Goal: Check status: Check status

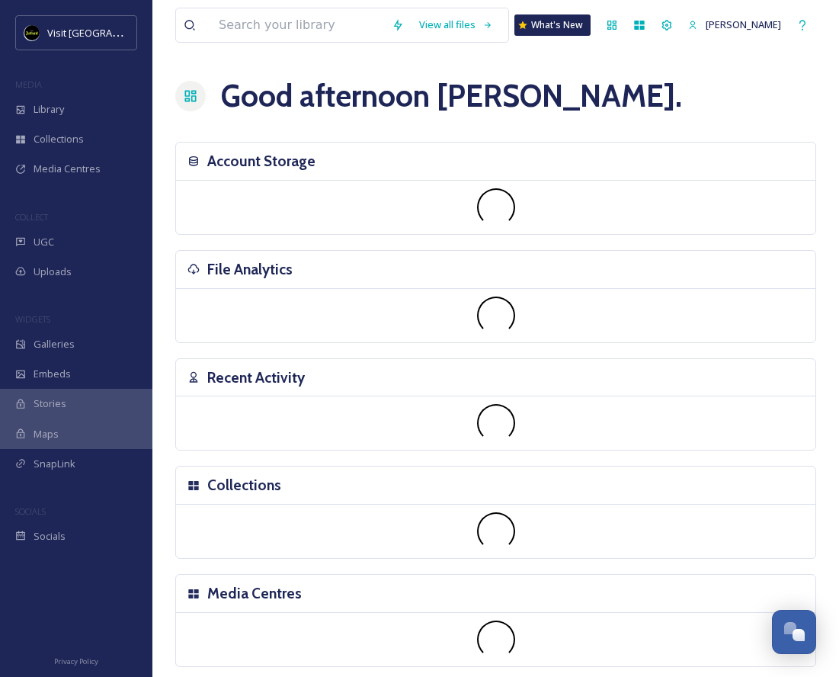
scroll to position [1522, 0]
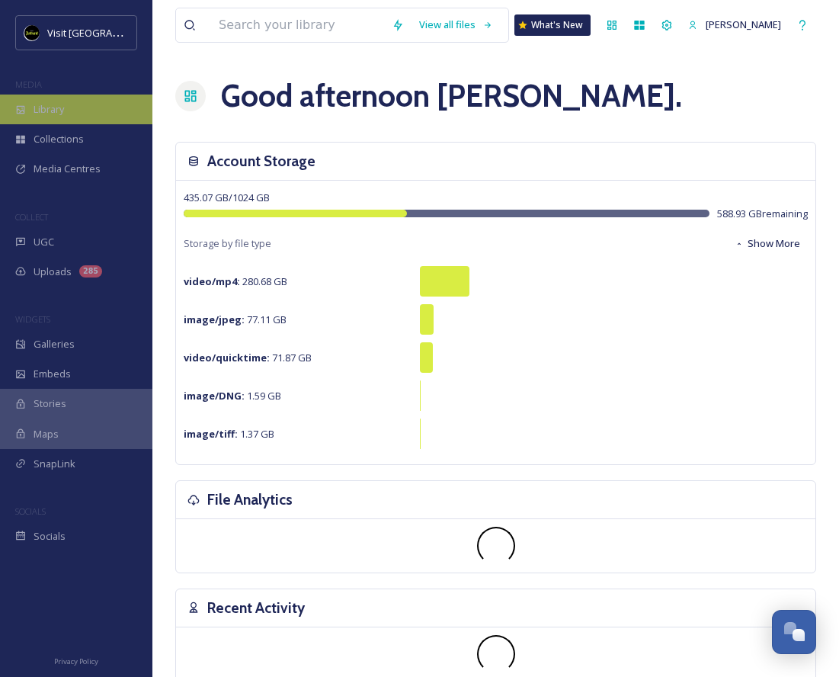
click at [56, 99] on div "Library" at bounding box center [76, 109] width 152 height 30
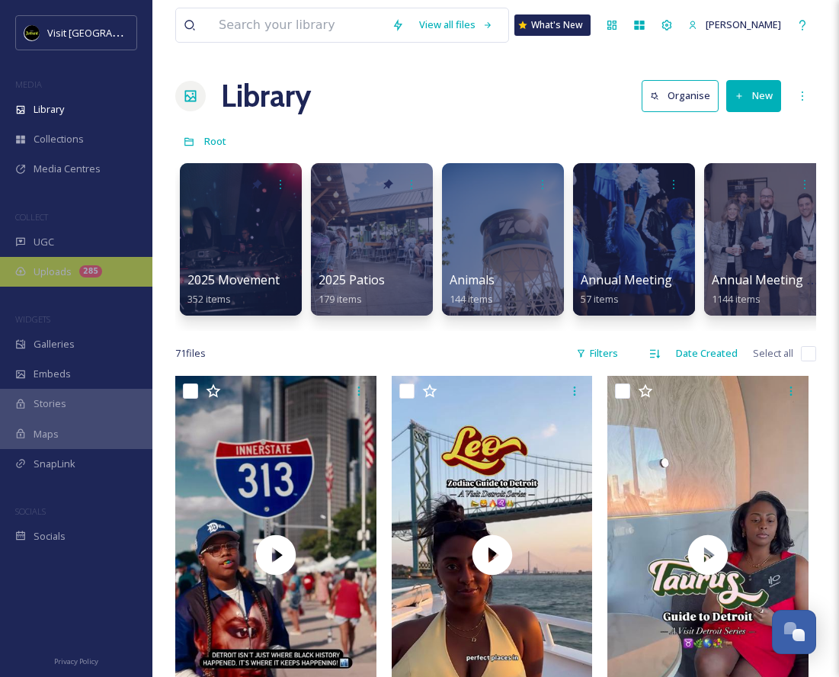
click at [82, 273] on div "285" at bounding box center [90, 271] width 23 height 12
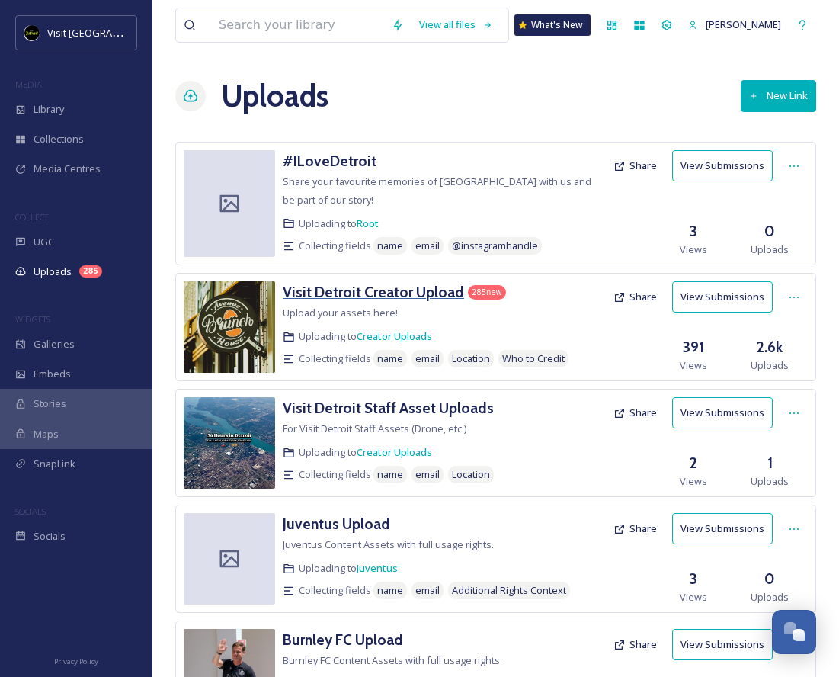
click at [333, 293] on h3 "Visit Detroit Creator Upload" at bounding box center [373, 292] width 181 height 18
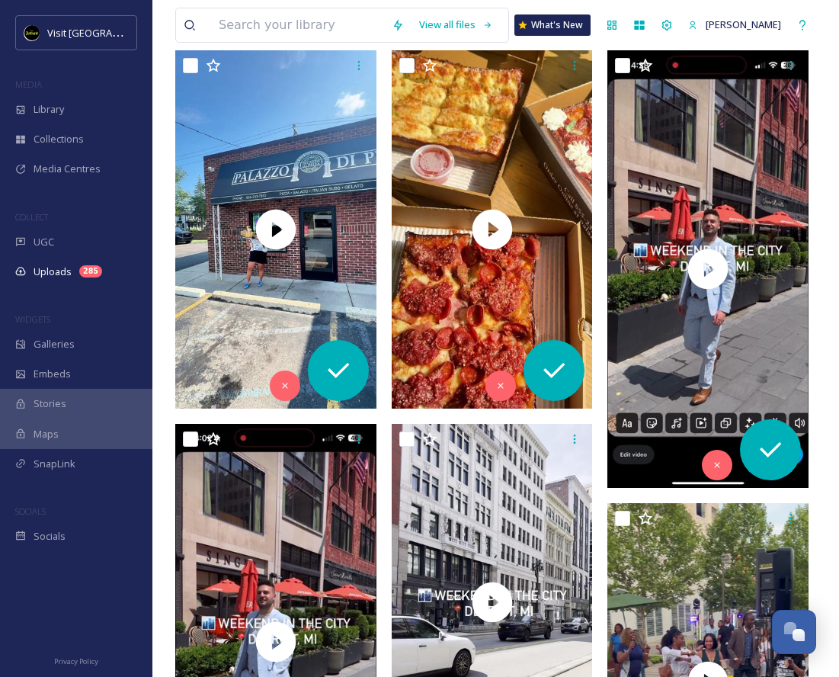
scroll to position [4, 0]
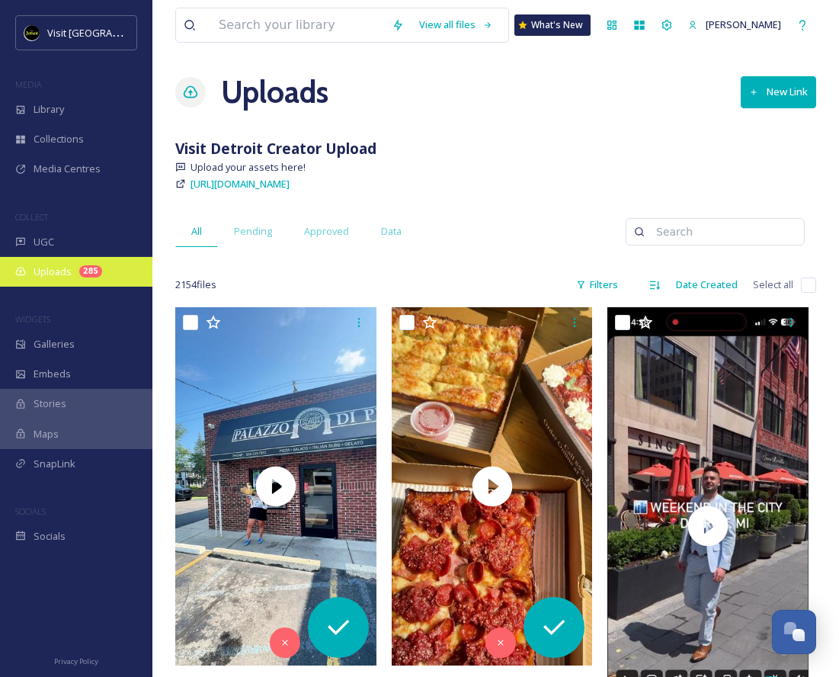
click at [53, 257] on div "Uploads 285" at bounding box center [76, 272] width 152 height 30
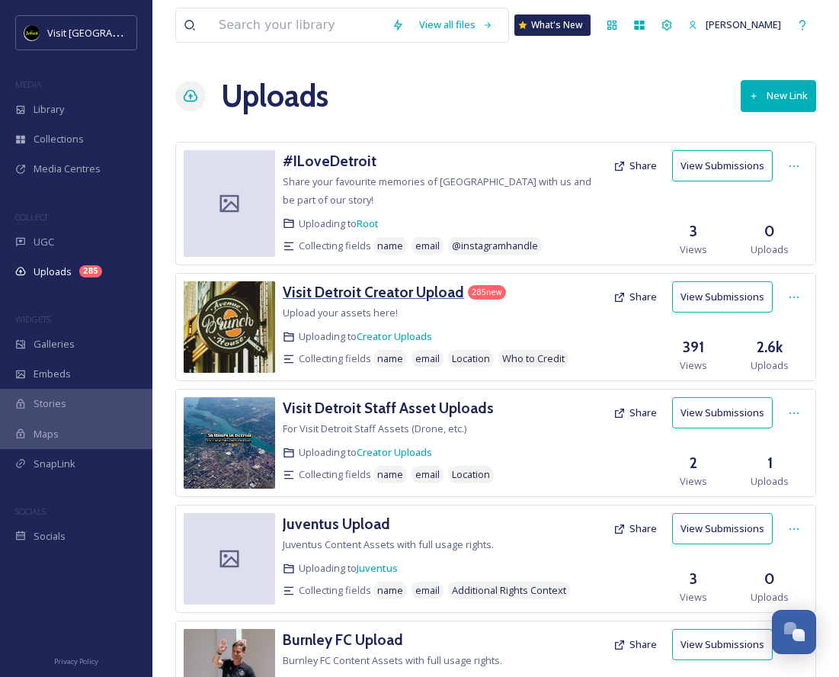
click at [299, 290] on h3 "Visit Detroit Creator Upload" at bounding box center [373, 292] width 181 height 18
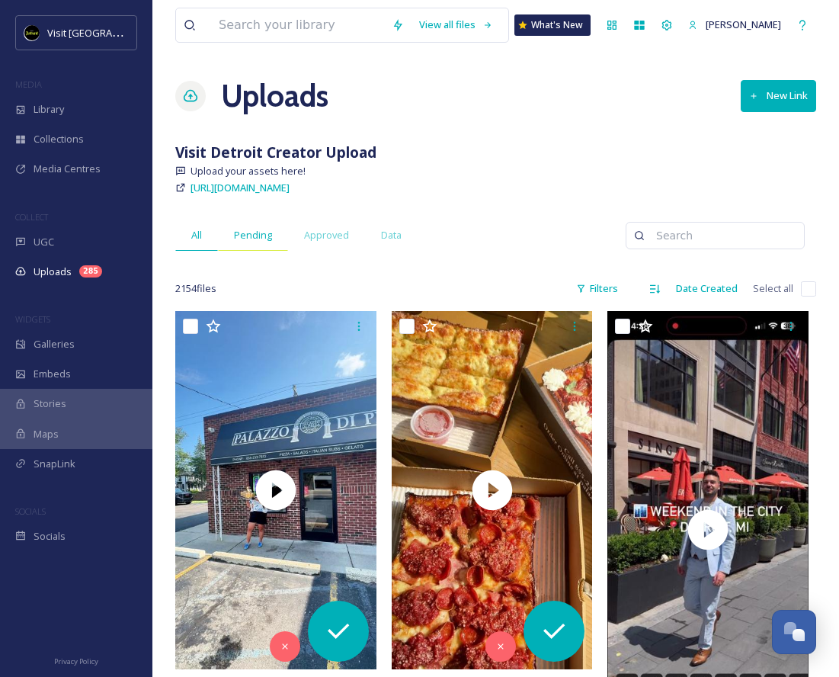
click at [256, 239] on span "Pending" at bounding box center [253, 235] width 38 height 14
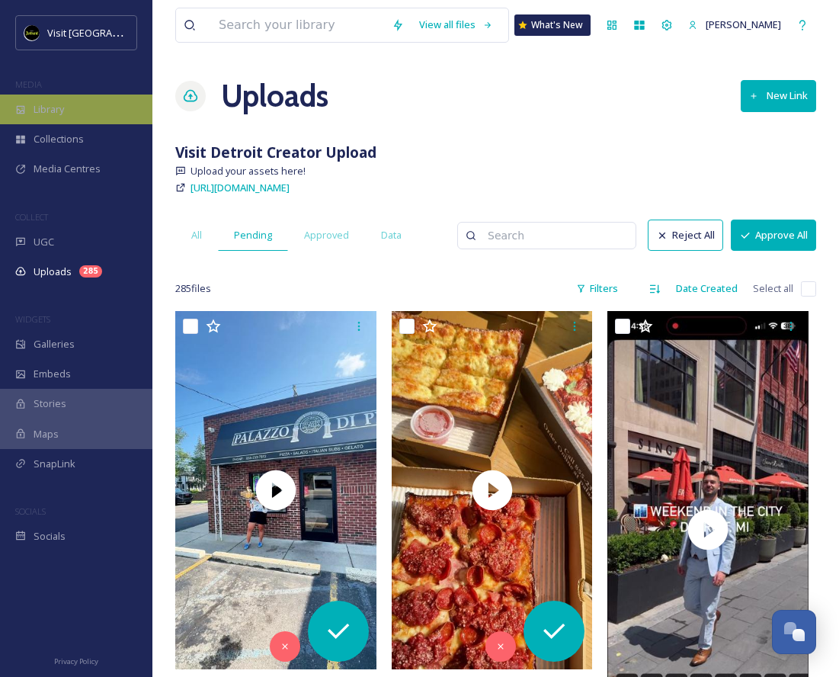
click at [37, 110] on span "Library" at bounding box center [49, 109] width 30 height 14
